Goal: Navigation & Orientation: Understand site structure

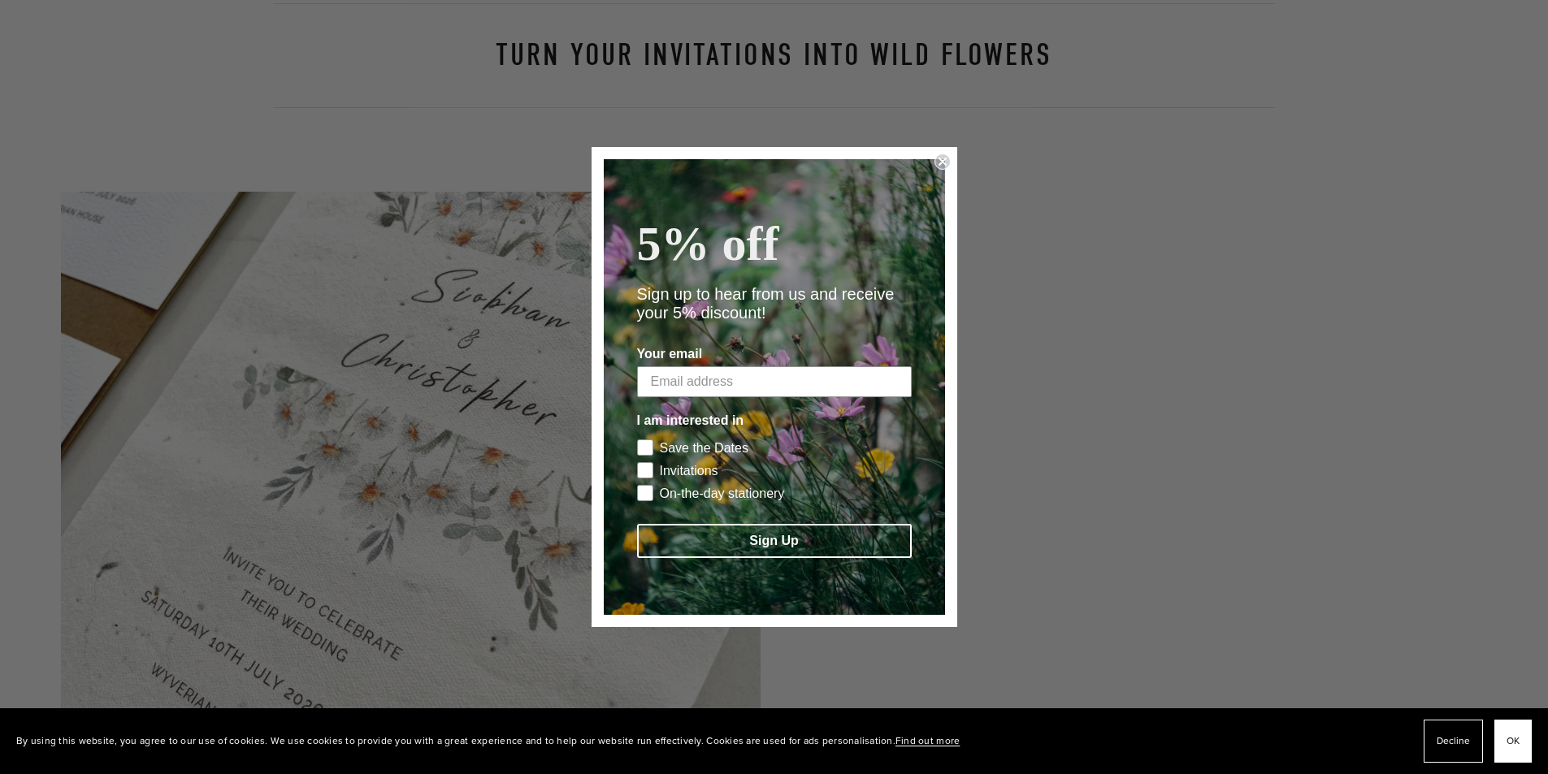
scroll to position [975, 0]
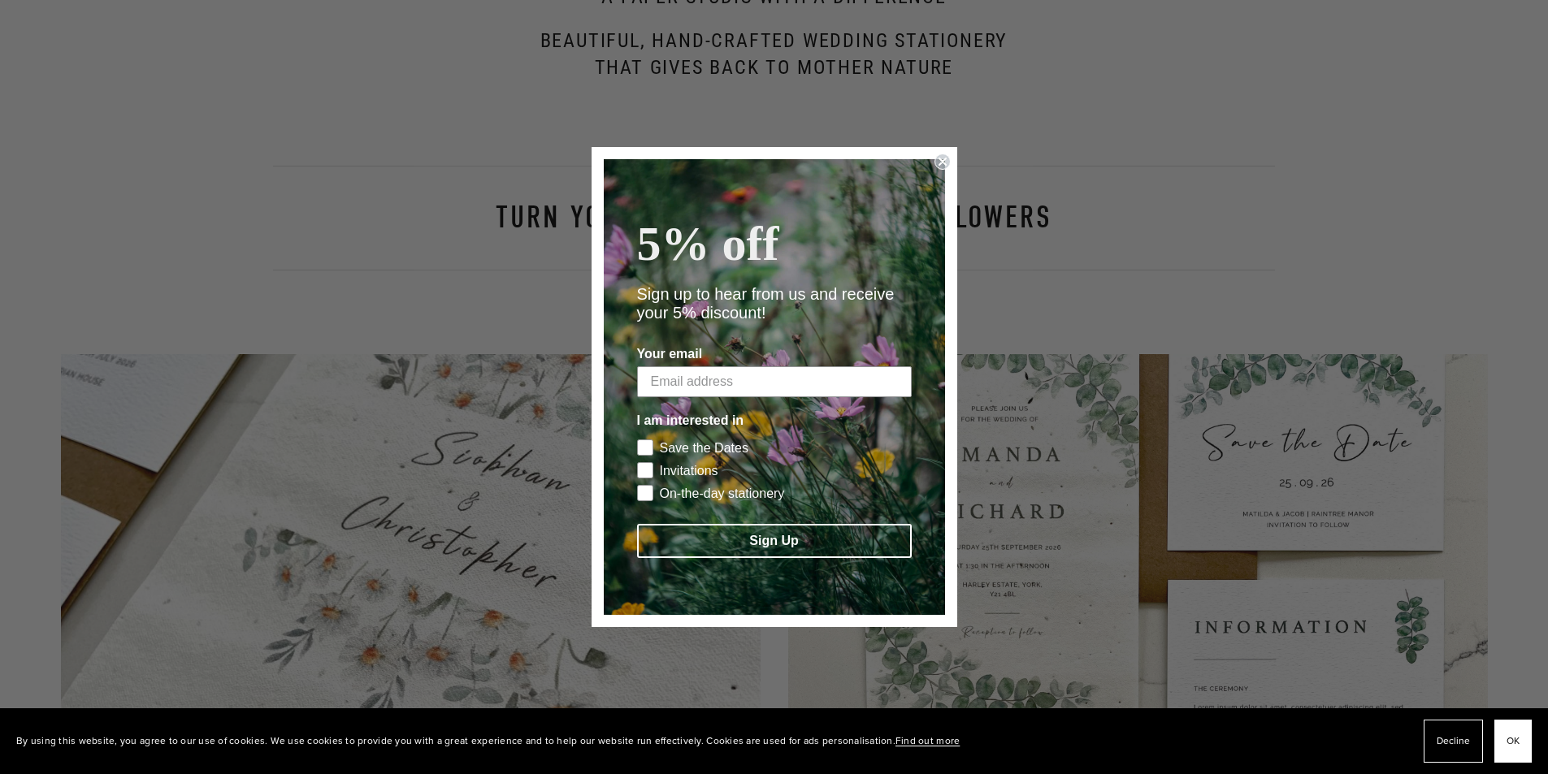
click at [944, 158] on icon "Close dialog" at bounding box center [942, 161] width 6 height 6
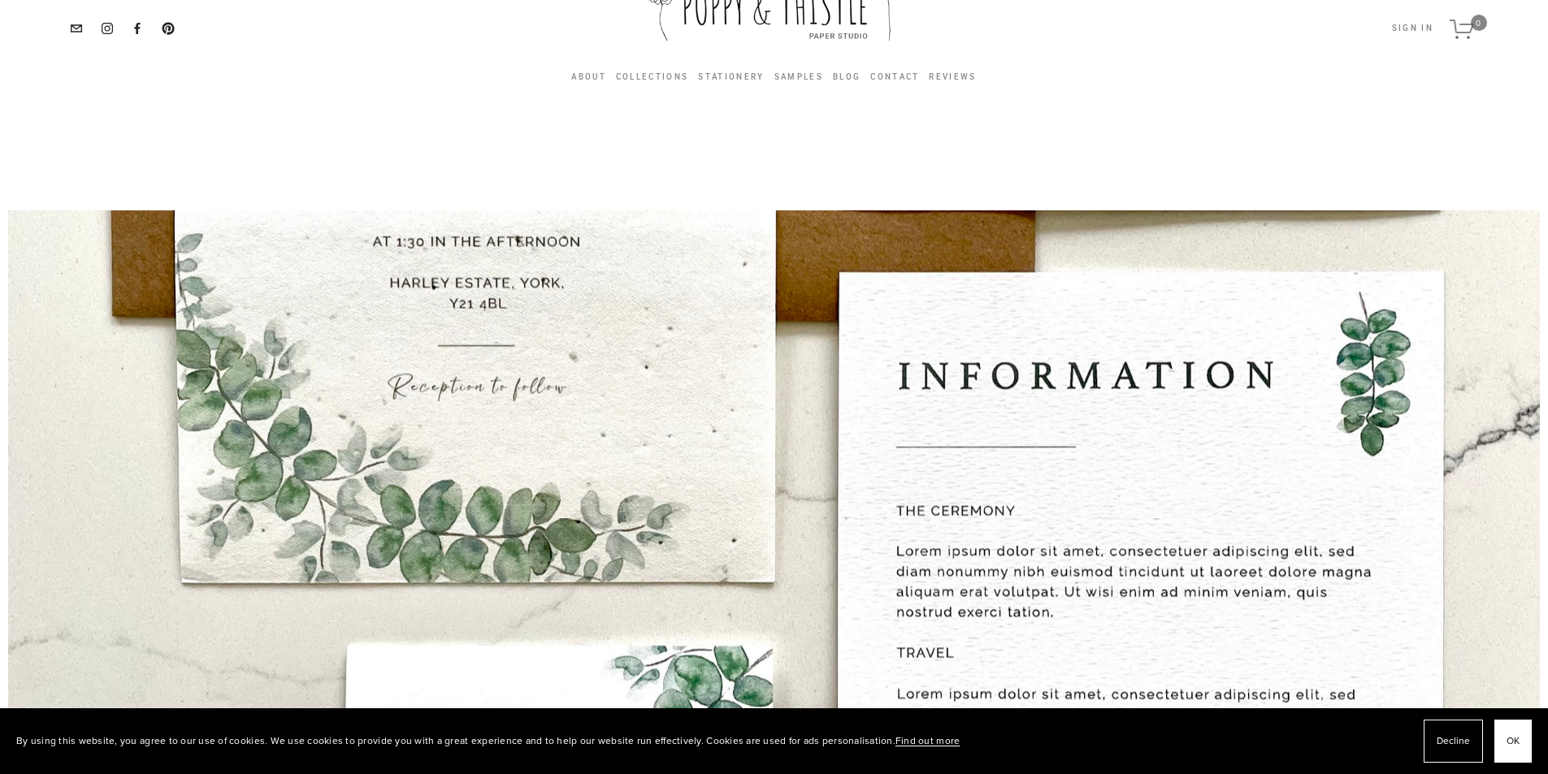
scroll to position [0, 0]
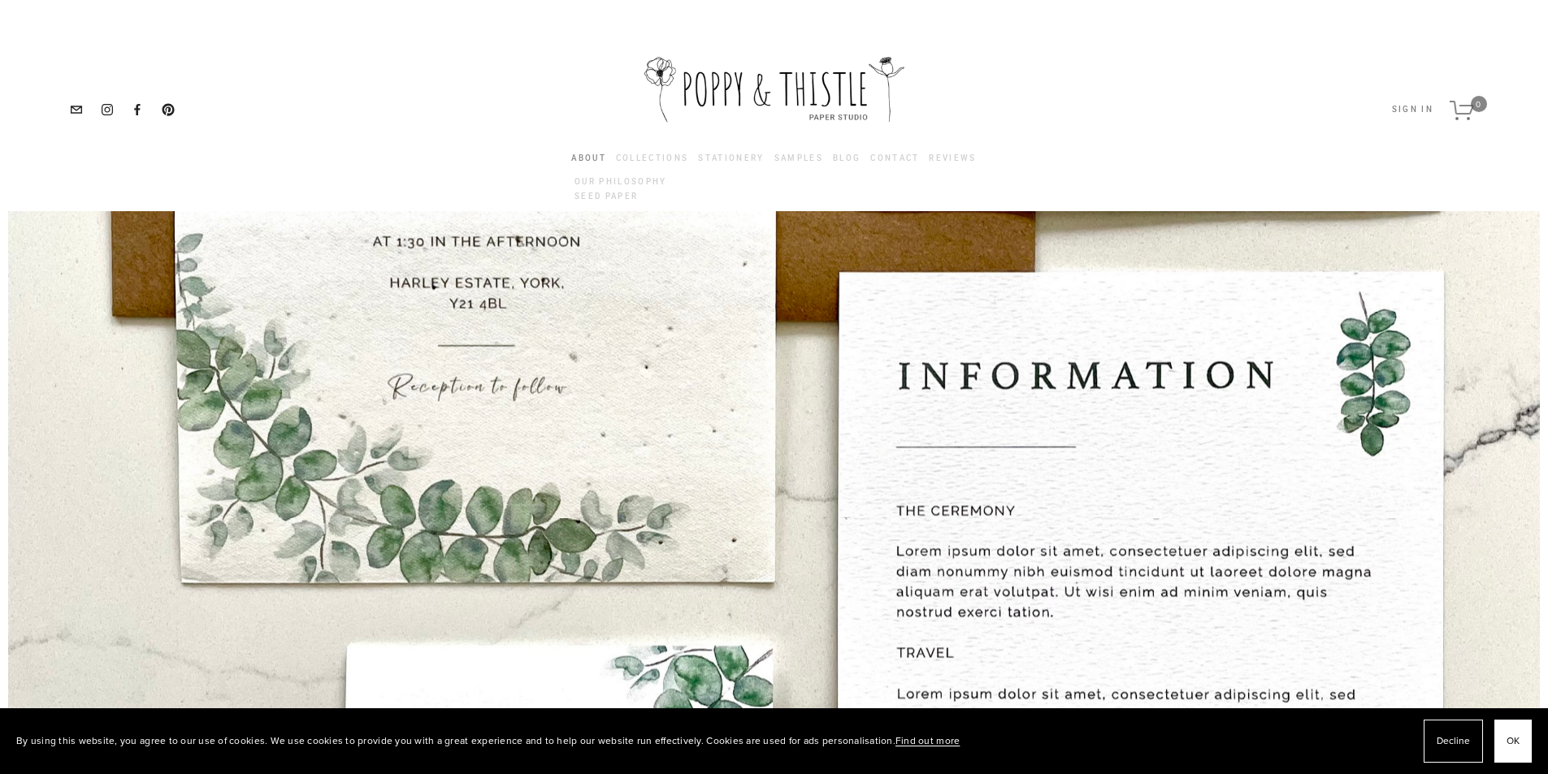
click at [583, 156] on link "About" at bounding box center [588, 158] width 35 height 9
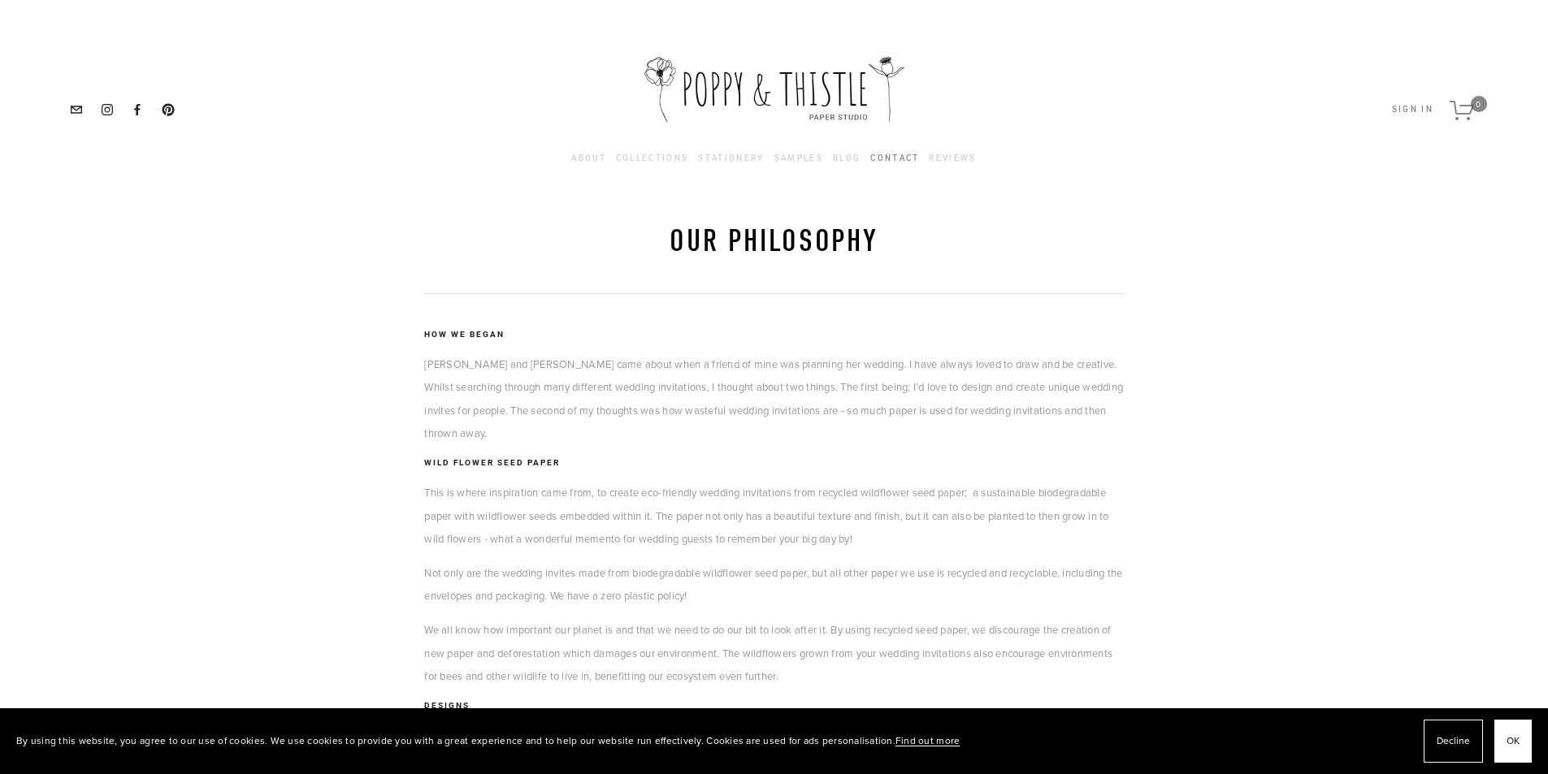
click at [890, 155] on link "Contact" at bounding box center [894, 158] width 49 height 18
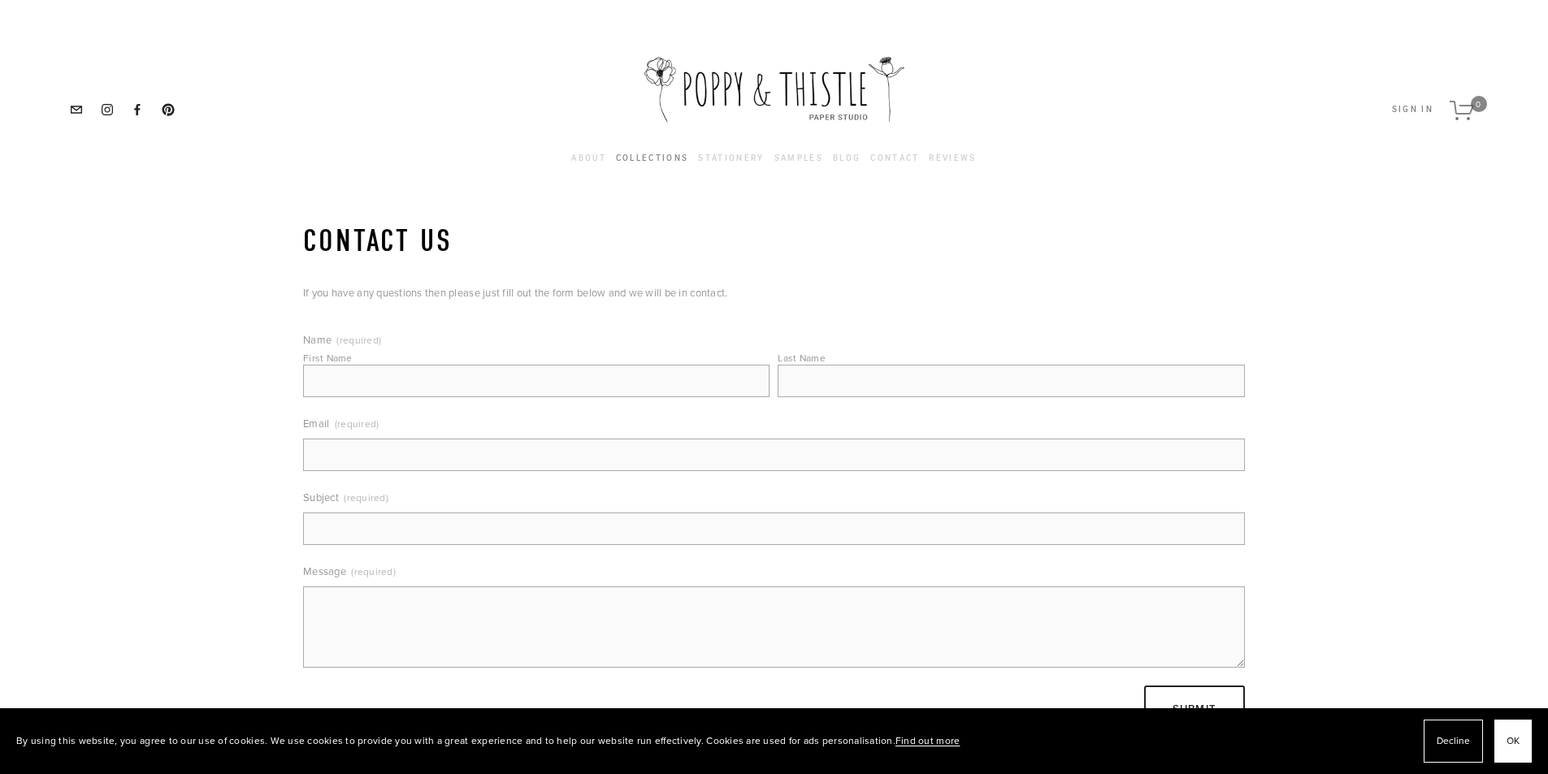
click at [643, 154] on link "Collections" at bounding box center [652, 158] width 73 height 18
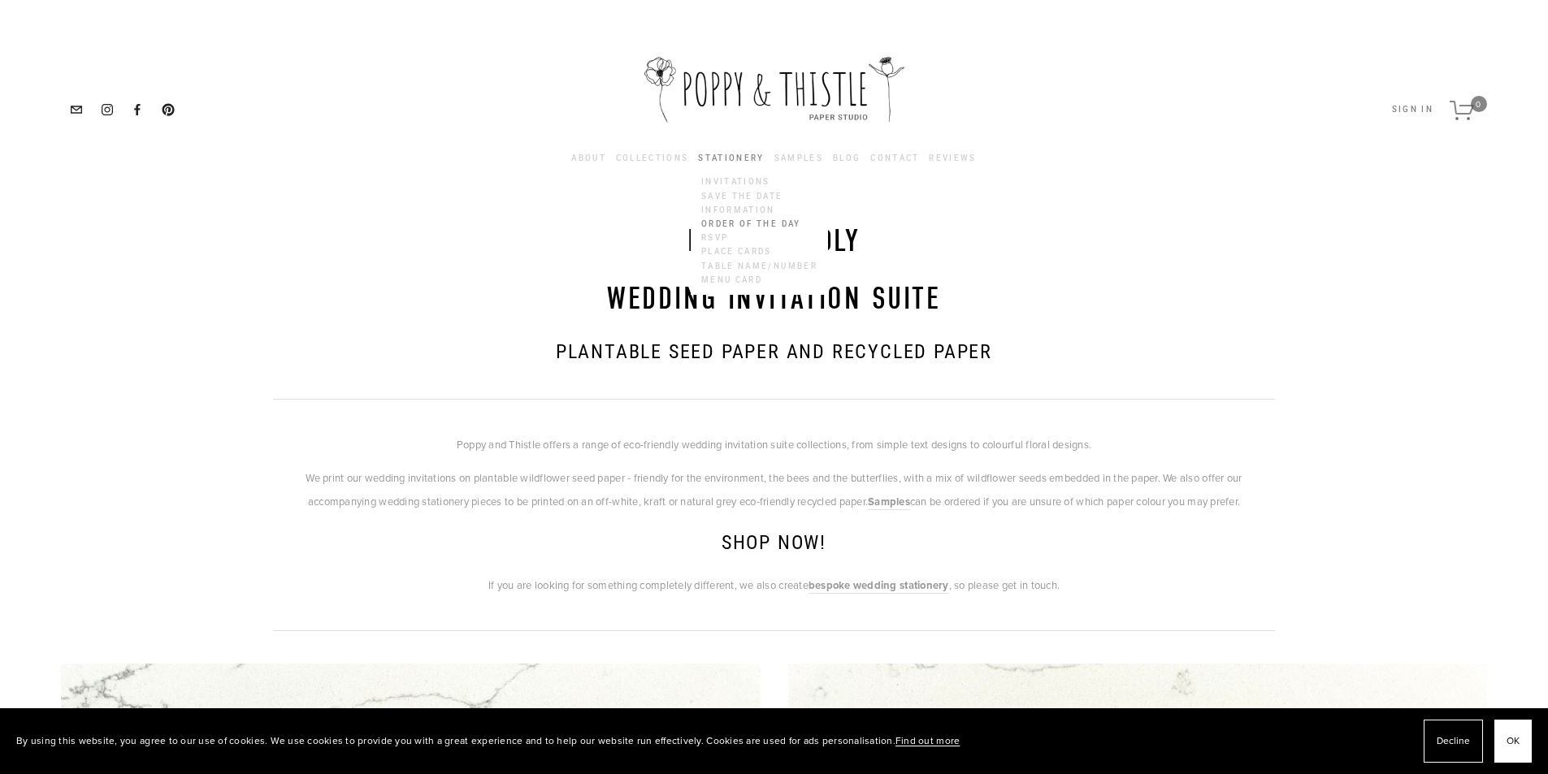
click at [731, 224] on link "Order of the Day" at bounding box center [759, 224] width 122 height 14
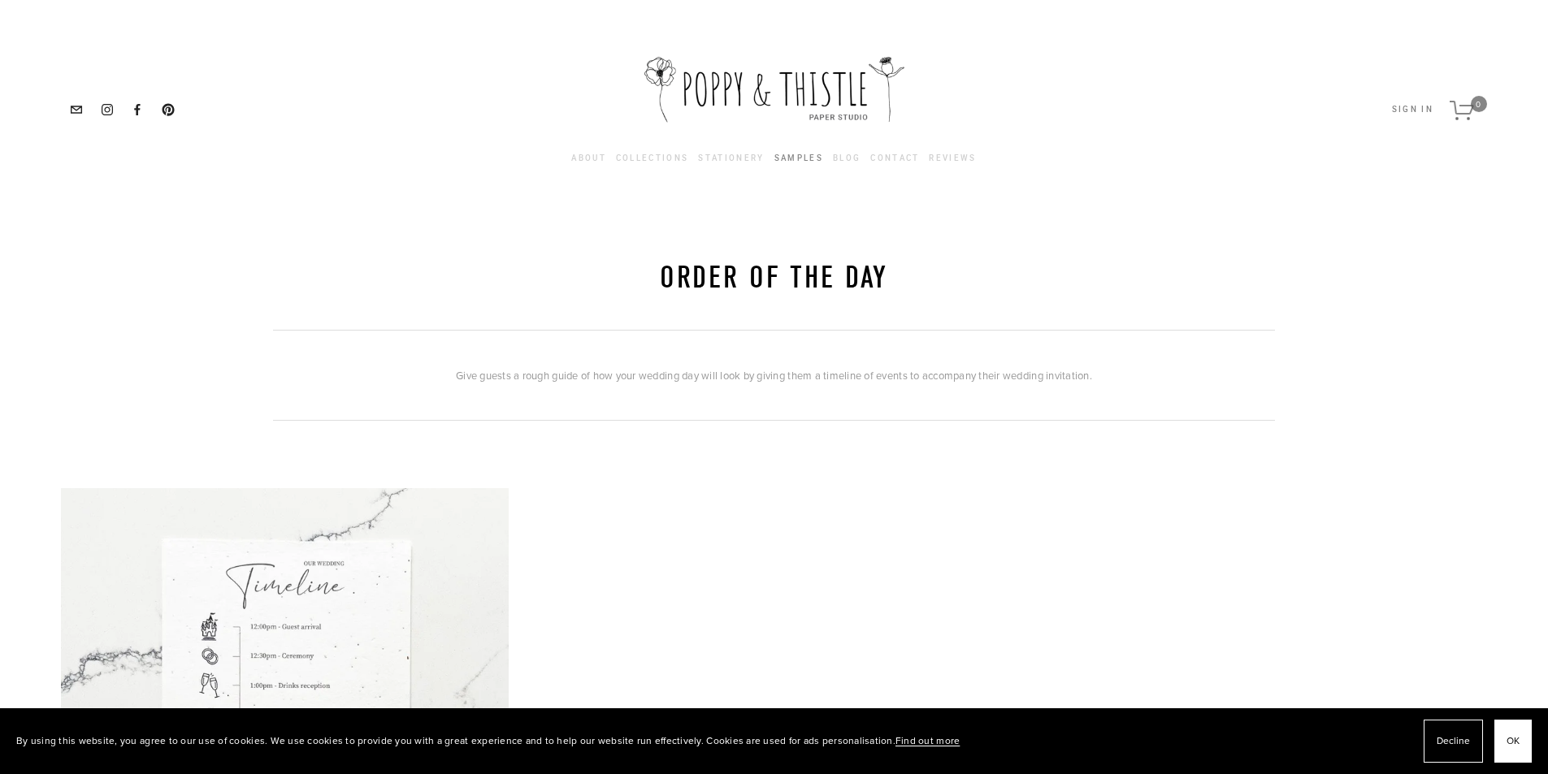
click at [799, 159] on link "Samples" at bounding box center [798, 158] width 49 height 18
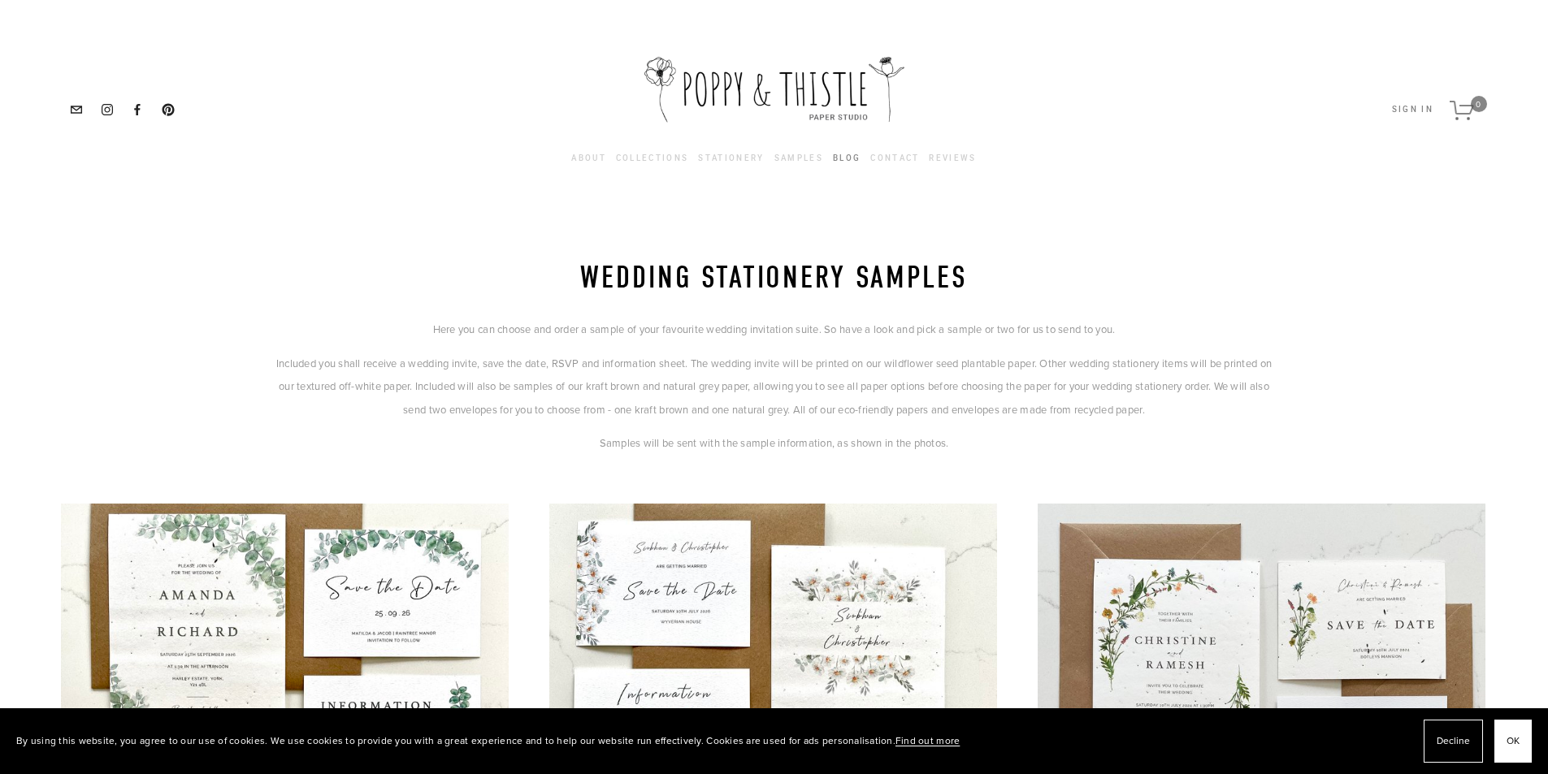
click at [855, 157] on link "Blog" at bounding box center [847, 158] width 28 height 18
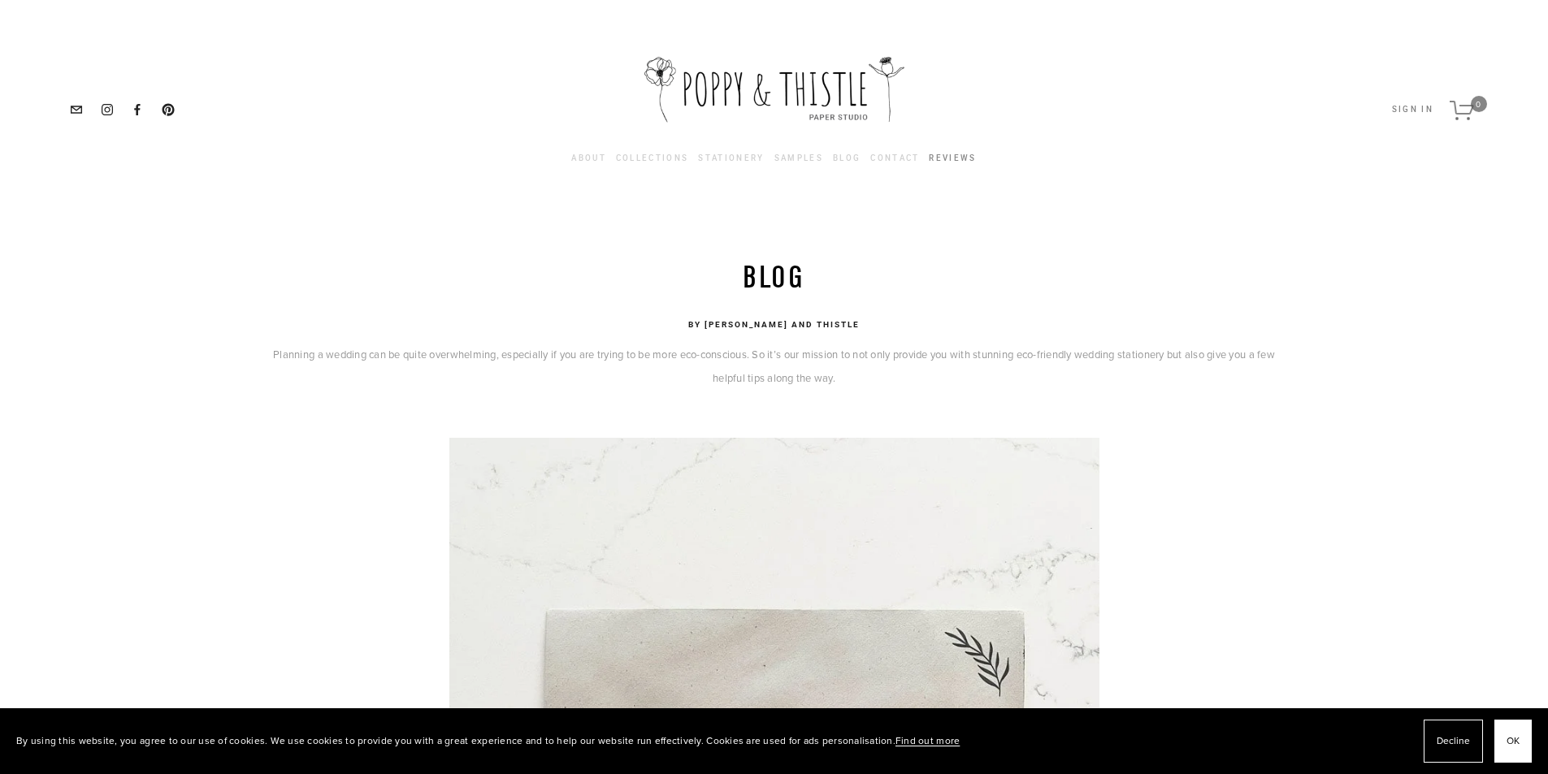
click at [950, 159] on link "Reviews" at bounding box center [952, 158] width 47 height 18
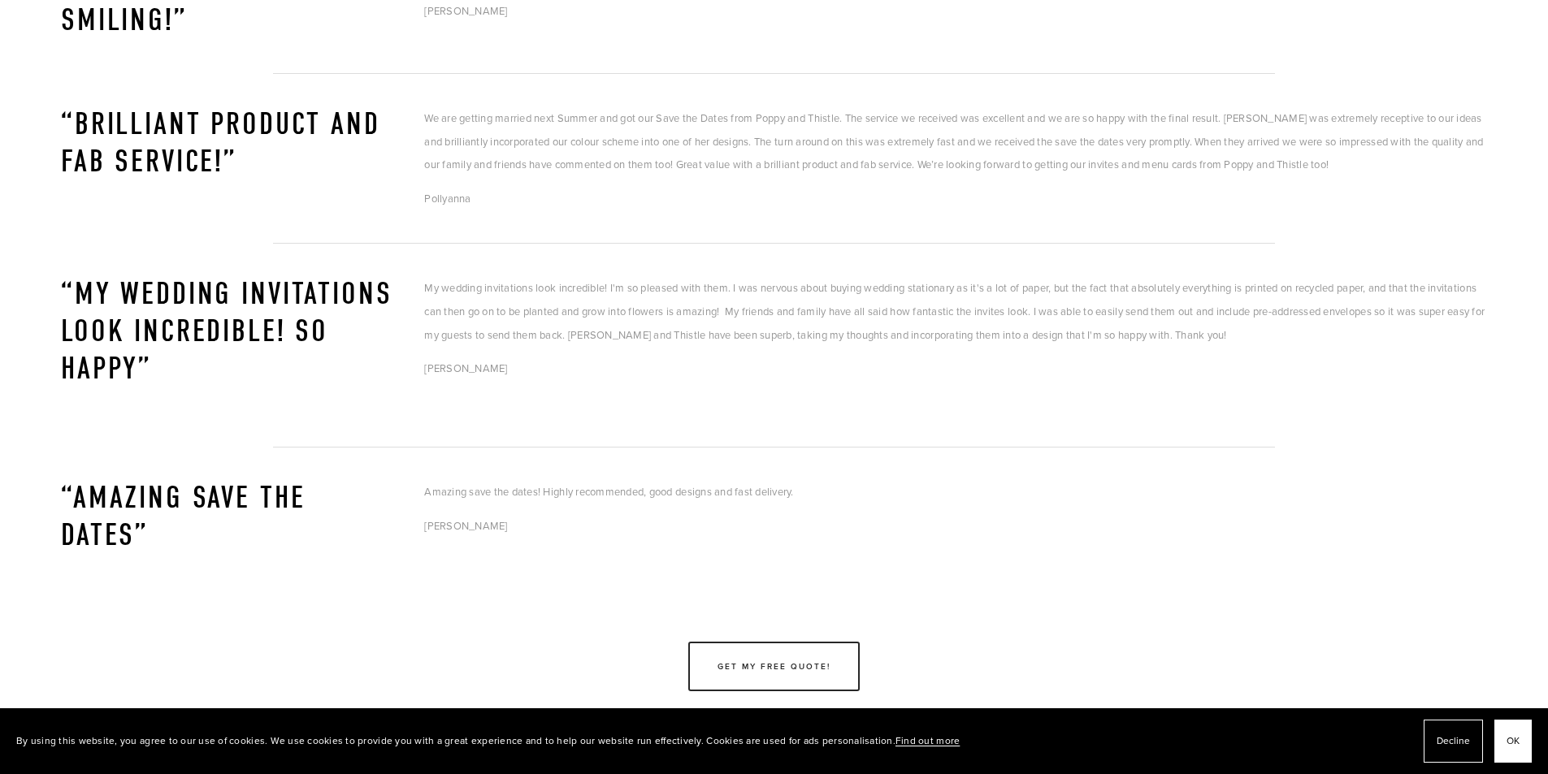
scroll to position [1462, 0]
